Goal: Task Accomplishment & Management: Complete application form

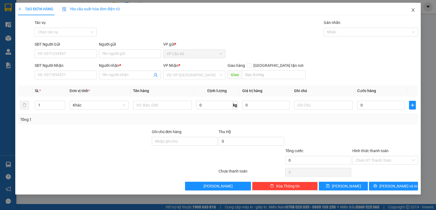
click at [412, 8] on icon "close" at bounding box center [413, 10] width 4 height 4
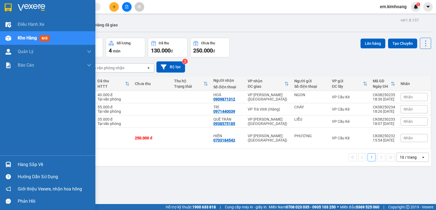
click at [29, 164] on div "Hàng sắp về" at bounding box center [55, 165] width 74 height 8
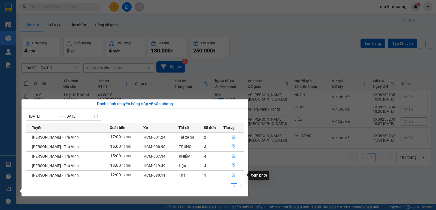
click at [233, 177] on icon "file-done" at bounding box center [233, 176] width 3 height 4
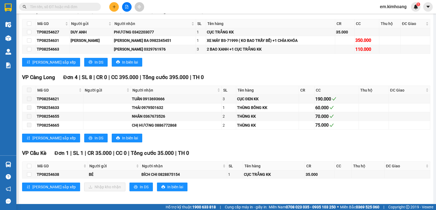
scroll to position [688, 0]
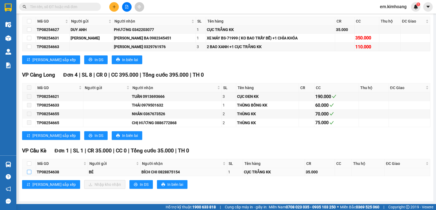
click at [29, 172] on input "checkbox" at bounding box center [29, 172] width 4 height 4
checkbox input "true"
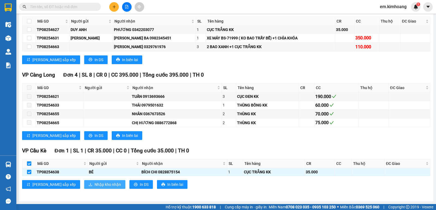
click at [94, 185] on span "Nhập kho nhận" at bounding box center [107, 185] width 26 height 6
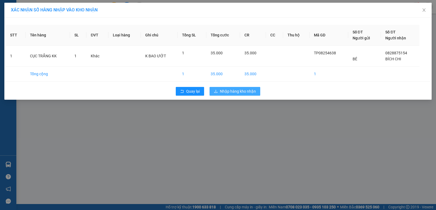
click at [223, 93] on span "Nhập hàng kho nhận" at bounding box center [238, 91] width 36 height 6
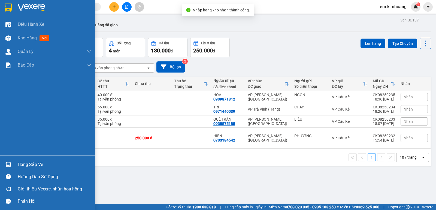
drag, startPoint x: 25, startPoint y: 164, endPoint x: 42, endPoint y: 170, distance: 17.9
click at [27, 164] on div "Hàng sắp về" at bounding box center [55, 165] width 74 height 8
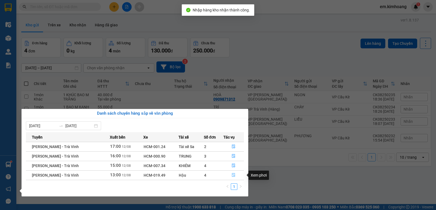
click at [231, 175] on icon "file-done" at bounding box center [233, 175] width 4 height 4
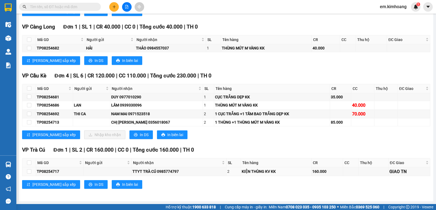
scroll to position [587, 0]
click at [29, 105] on input "checkbox" at bounding box center [29, 105] width 4 height 4
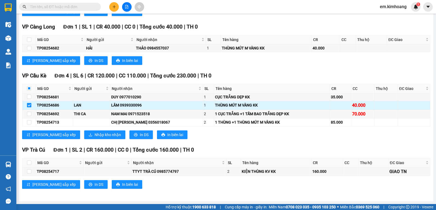
click at [29, 105] on input "checkbox" at bounding box center [29, 105] width 4 height 4
checkbox input "false"
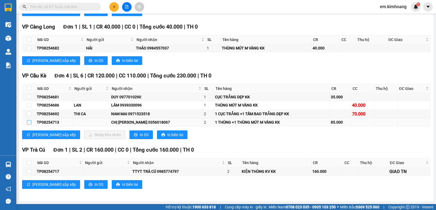
click at [28, 123] on input "checkbox" at bounding box center [29, 122] width 4 height 4
checkbox input "true"
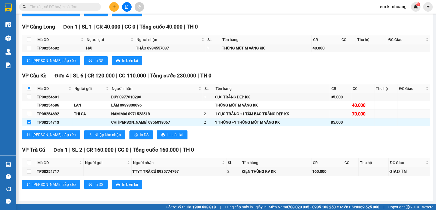
click at [28, 114] on input "checkbox" at bounding box center [29, 114] width 4 height 4
checkbox input "true"
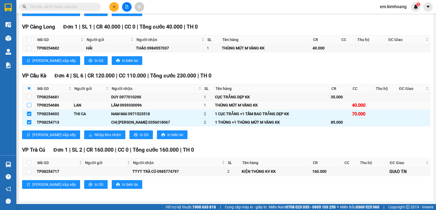
drag, startPoint x: 29, startPoint y: 104, endPoint x: 43, endPoint y: 108, distance: 14.7
click at [29, 105] on input "checkbox" at bounding box center [29, 105] width 4 height 4
checkbox input "true"
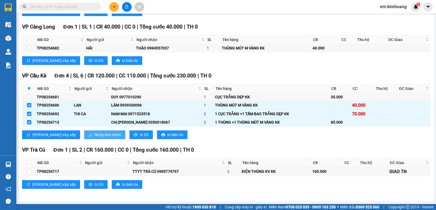
click at [94, 134] on span "Nhập kho nhận" at bounding box center [107, 135] width 26 height 6
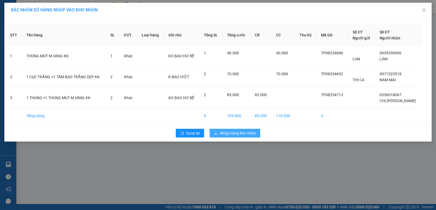
drag, startPoint x: 236, startPoint y: 132, endPoint x: 228, endPoint y: 141, distance: 11.6
click at [236, 133] on span "Nhập hàng kho nhận" at bounding box center [238, 133] width 36 height 6
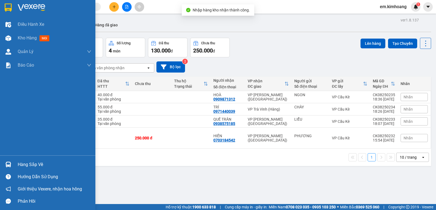
click at [24, 164] on div "Hàng sắp về" at bounding box center [55, 165] width 74 height 8
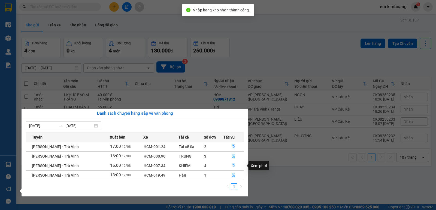
click at [234, 165] on icon "file-done" at bounding box center [233, 166] width 4 height 4
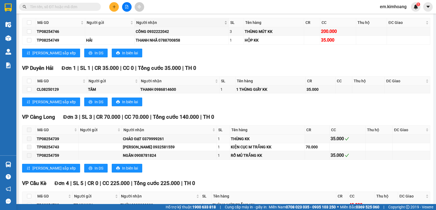
scroll to position [505, 0]
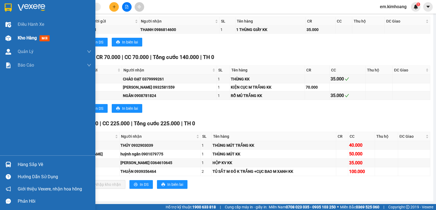
click at [29, 36] on span "Kho hàng" at bounding box center [27, 37] width 19 height 5
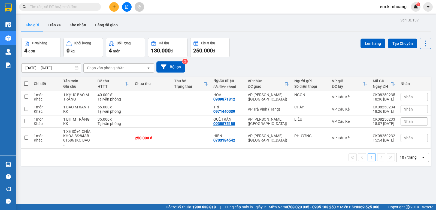
drag, startPoint x: 81, startPoint y: 24, endPoint x: 82, endPoint y: 32, distance: 8.3
click at [81, 24] on button "Kho nhận" at bounding box center [77, 25] width 25 height 13
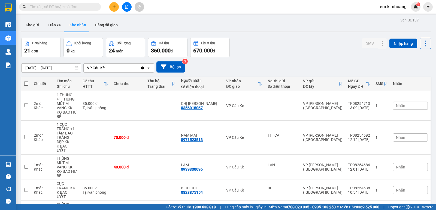
drag, startPoint x: 33, startPoint y: 24, endPoint x: 44, endPoint y: 45, distance: 23.9
click at [32, 25] on button "Kho gửi" at bounding box center [32, 25] width 22 height 13
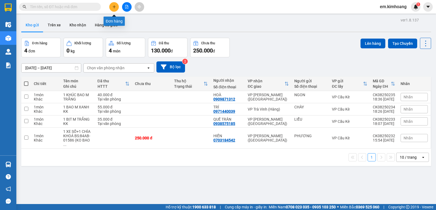
click at [114, 10] on button at bounding box center [114, 7] width 10 height 10
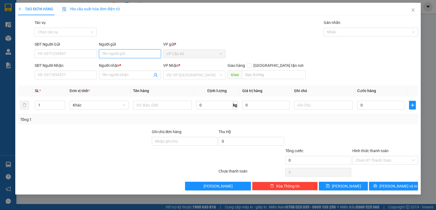
click at [131, 53] on input "Người gửi" at bounding box center [130, 54] width 62 height 9
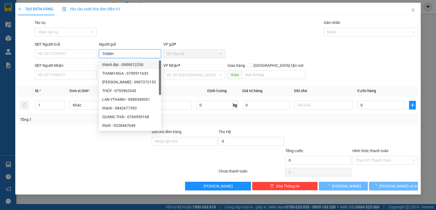
type input "THỊNH"
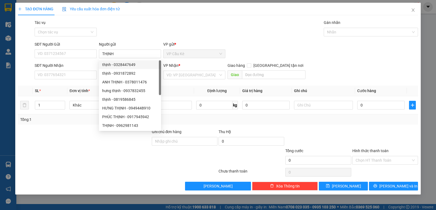
click at [92, 65] on div "SĐT Người Nhận" at bounding box center [66, 66] width 62 height 6
click at [92, 71] on input "SĐT Người Nhận" at bounding box center [66, 75] width 62 height 9
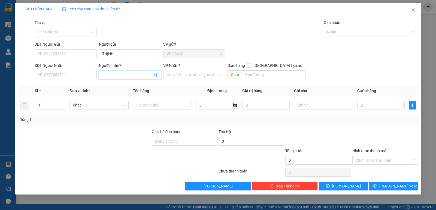
click at [111, 77] on input "Người nhận *" at bounding box center [127, 75] width 50 height 6
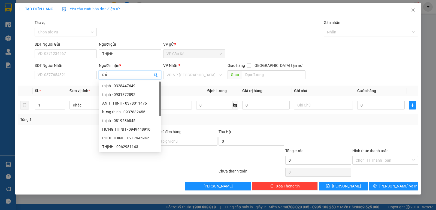
type input "RẮC"
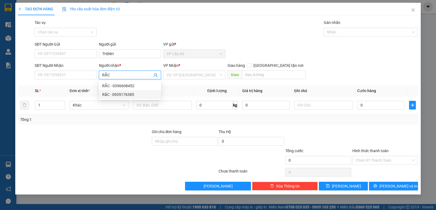
click at [140, 96] on div "RắC - 0935176385" at bounding box center [130, 95] width 56 height 6
type input "0935176385"
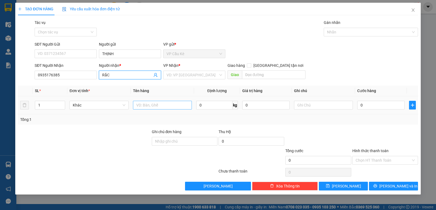
type input "RắC"
click at [169, 106] on input "text" at bounding box center [162, 105] width 59 height 9
type input "1 THÙNG GIẤY KK"
click at [376, 108] on input "0" at bounding box center [380, 105] width 47 height 9
type input "3"
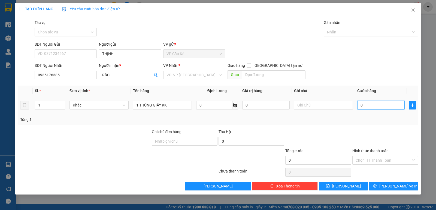
type input "3"
type input "35"
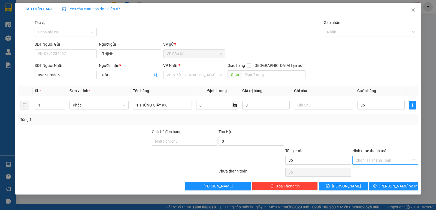
type input "35.000"
drag, startPoint x: 399, startPoint y: 160, endPoint x: 400, endPoint y: 167, distance: 7.2
click at [400, 165] on div "Hình thức thanh toán Chọn HT Thanh Toán" at bounding box center [385, 157] width 66 height 19
click at [398, 167] on div "Transit Pickup Surcharge Ids Transit Deliver Surcharge Ids Transit Deliver Surc…" at bounding box center [218, 105] width 400 height 171
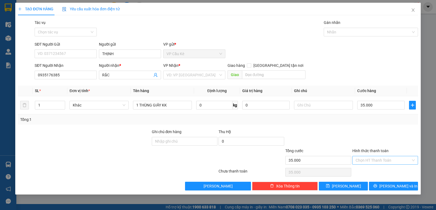
click at [386, 162] on input "Hình thức thanh toán" at bounding box center [382, 161] width 55 height 8
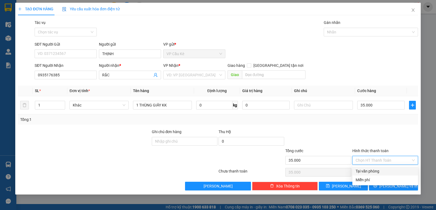
drag, startPoint x: 388, startPoint y: 169, endPoint x: 396, endPoint y: 195, distance: 27.5
click at [388, 173] on div "Tại văn phòng" at bounding box center [384, 172] width 59 height 6
type input "0"
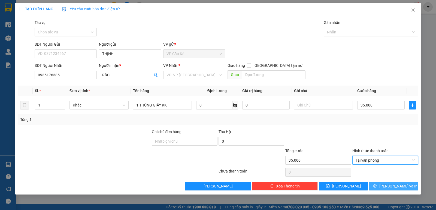
click at [396, 187] on span "[PERSON_NAME] và In" at bounding box center [398, 187] width 38 height 6
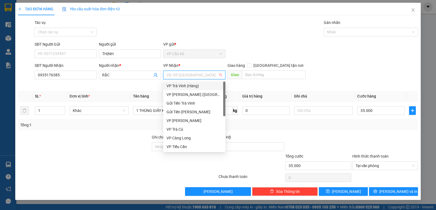
click at [197, 73] on input "search" at bounding box center [192, 75] width 52 height 8
drag, startPoint x: 202, startPoint y: 94, endPoint x: 227, endPoint y: 123, distance: 38.2
click at [204, 99] on div "VP [PERSON_NAME] ([GEOGRAPHIC_DATA])" at bounding box center [194, 94] width 62 height 9
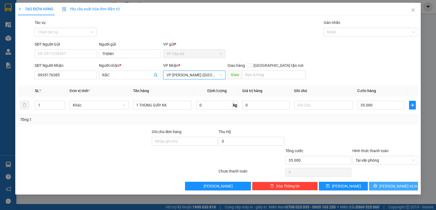
click at [392, 186] on span "[PERSON_NAME] và In" at bounding box center [398, 187] width 38 height 6
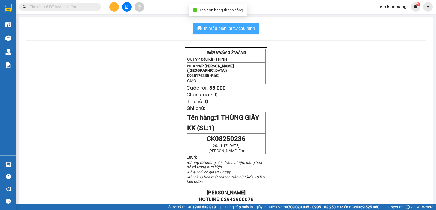
drag, startPoint x: 217, startPoint y: 27, endPoint x: 229, endPoint y: 44, distance: 20.2
click at [218, 30] on span "In mẫu biên lai tự cấu hình" at bounding box center [229, 28] width 51 height 7
